Goal: Task Accomplishment & Management: Complete application form

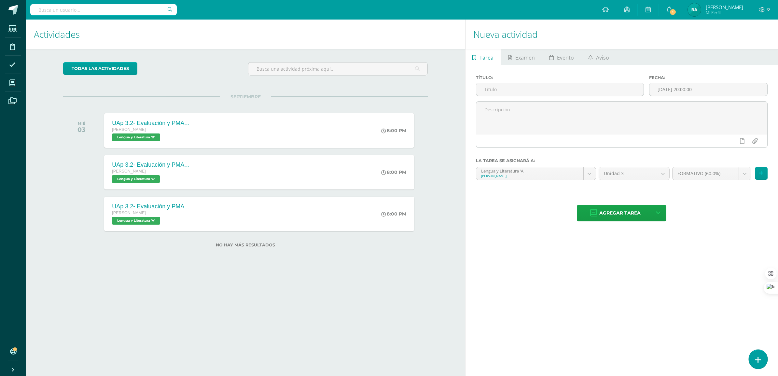
click at [764, 355] on link at bounding box center [758, 359] width 19 height 19
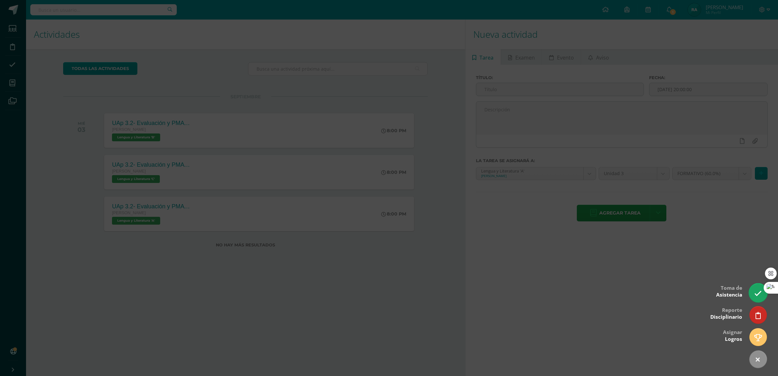
click at [755, 298] on link at bounding box center [758, 292] width 19 height 19
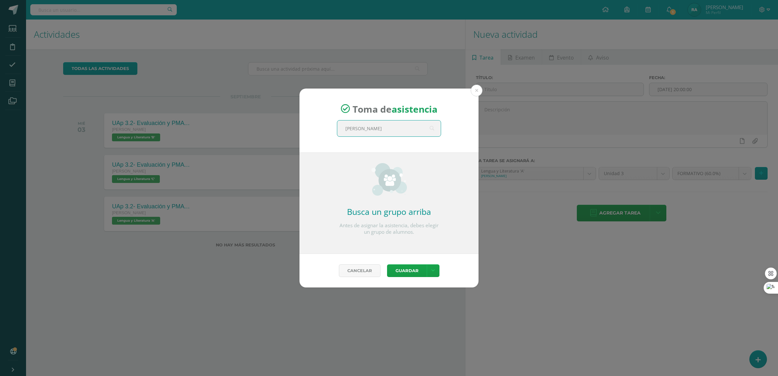
type input "Quinto"
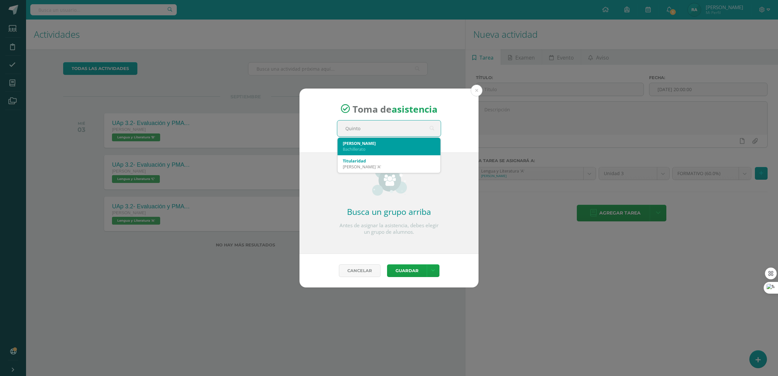
click at [388, 144] on div "Quinto A" at bounding box center [389, 143] width 92 height 6
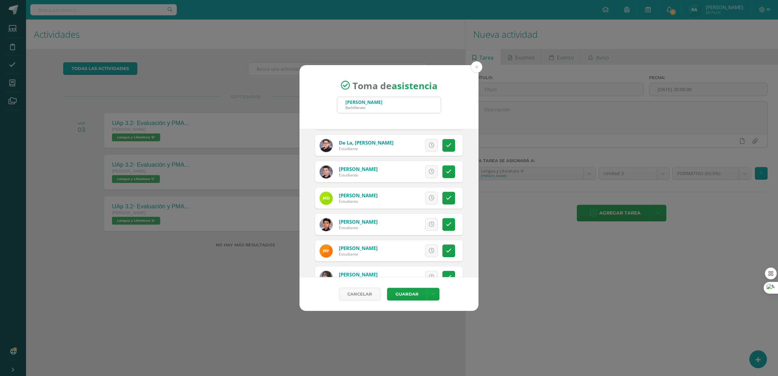
scroll to position [407, 0]
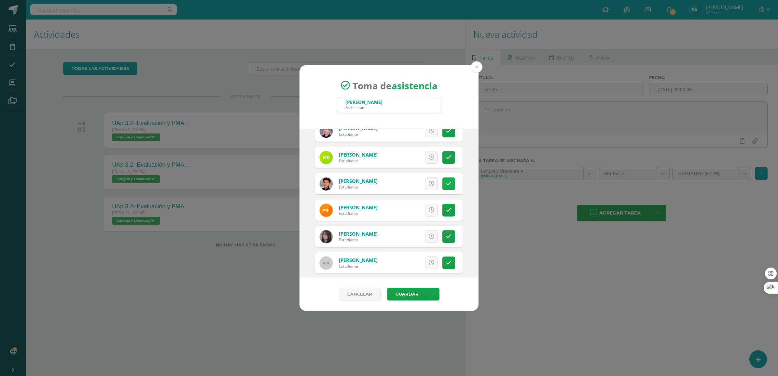
click at [446, 185] on icon at bounding box center [449, 184] width 6 height 6
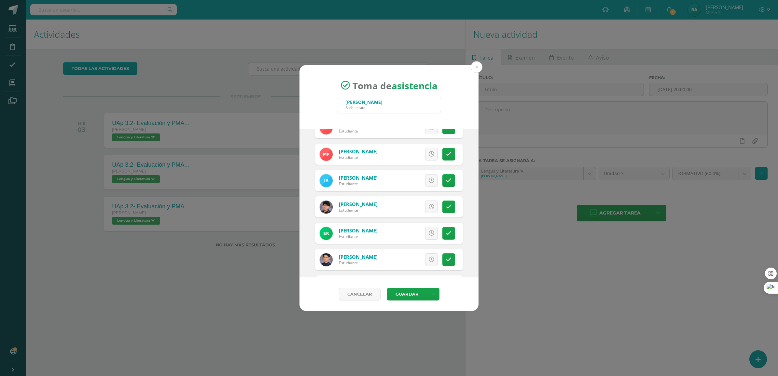
scroll to position [1018, 0]
click at [446, 235] on icon at bounding box center [449, 233] width 6 height 6
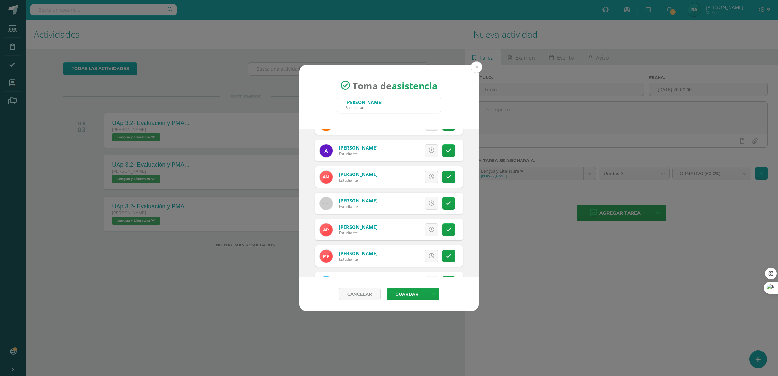
scroll to position [896, 0]
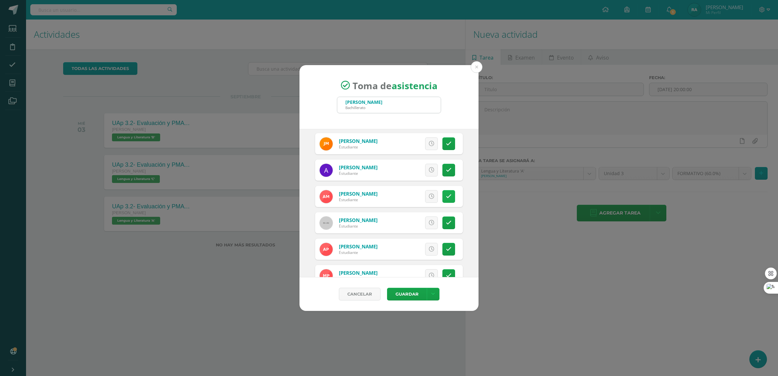
click at [443, 196] on link at bounding box center [449, 196] width 13 height 13
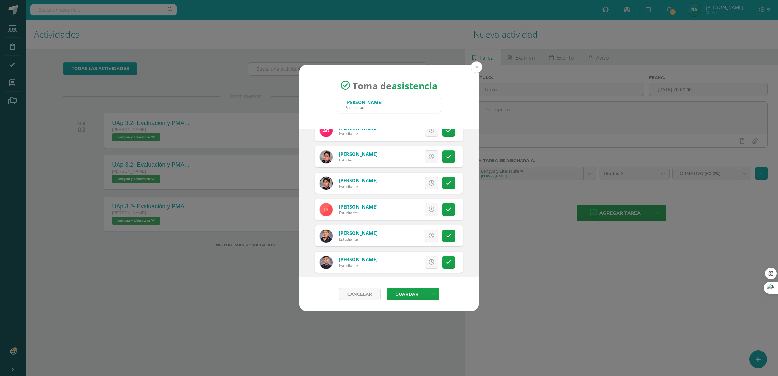
scroll to position [611, 0]
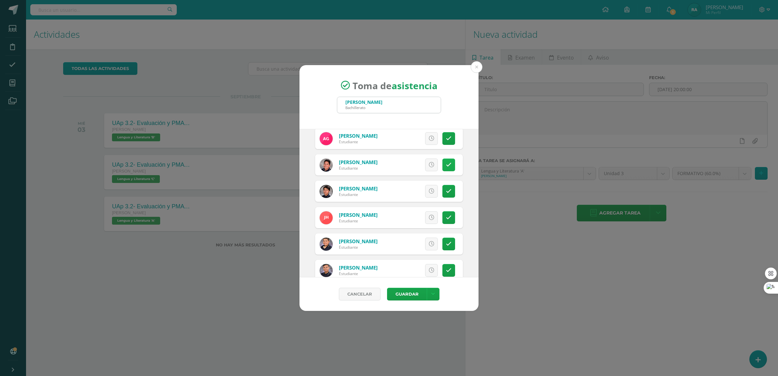
click at [446, 165] on icon at bounding box center [449, 165] width 6 height 6
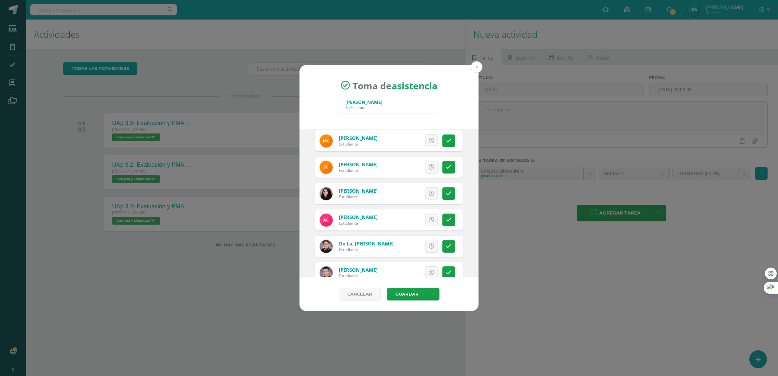
scroll to position [244, 0]
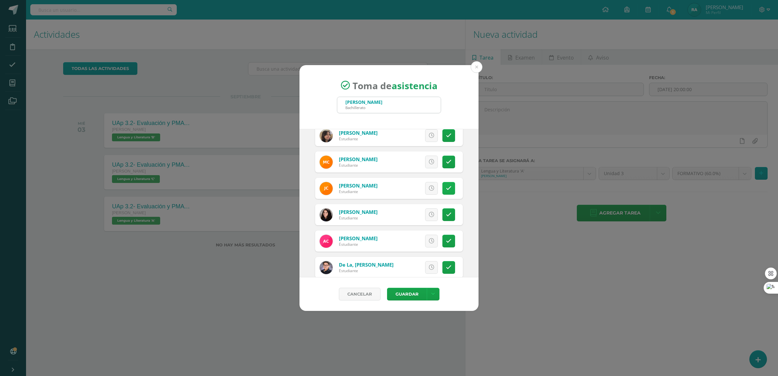
click at [443, 194] on link at bounding box center [449, 188] width 13 height 13
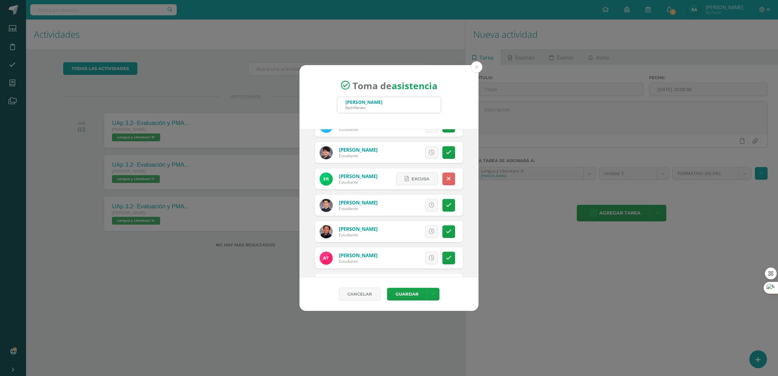
scroll to position [1099, 0]
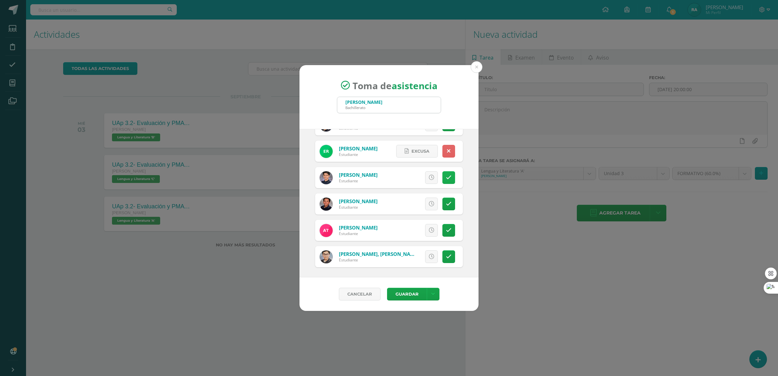
click at [446, 178] on icon at bounding box center [449, 178] width 6 height 6
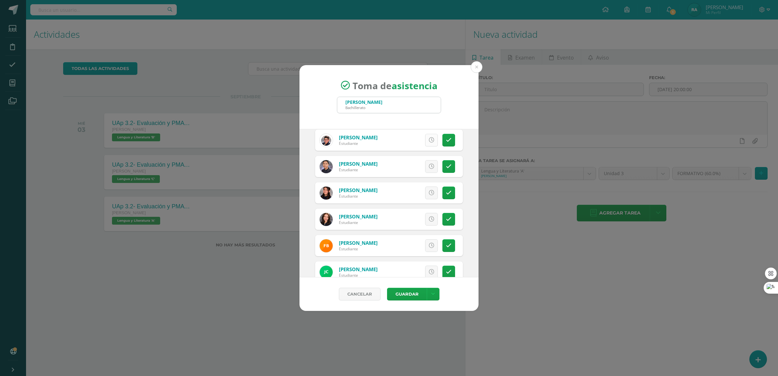
scroll to position [122, 0]
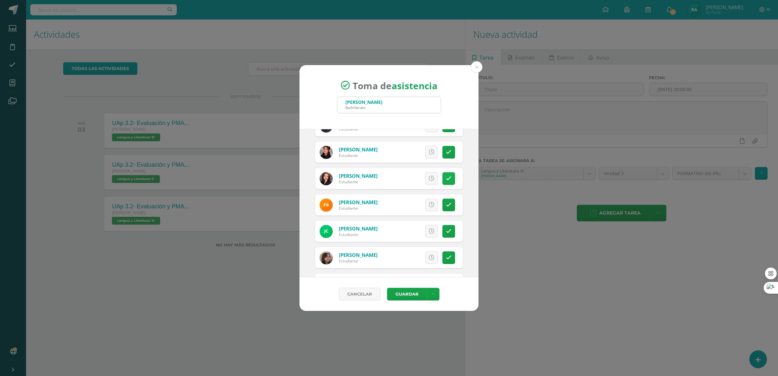
click at [447, 179] on link at bounding box center [449, 178] width 13 height 13
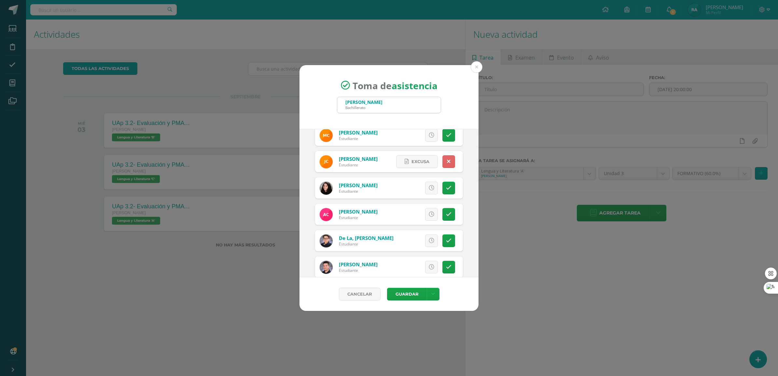
scroll to position [326, 0]
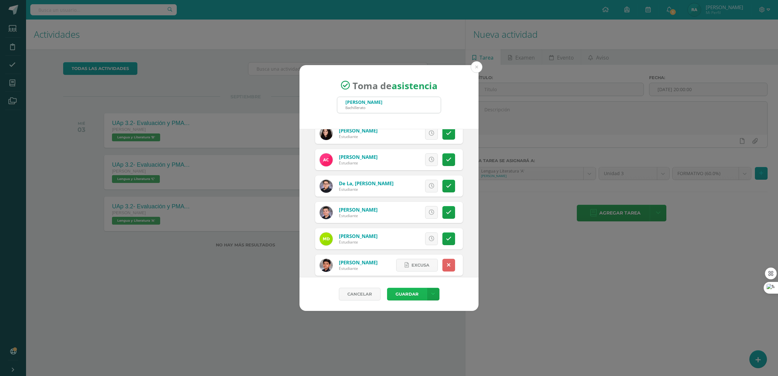
click at [411, 292] on button "Guardar" at bounding box center [407, 294] width 40 height 13
